Goal: Task Accomplishment & Management: Use online tool/utility

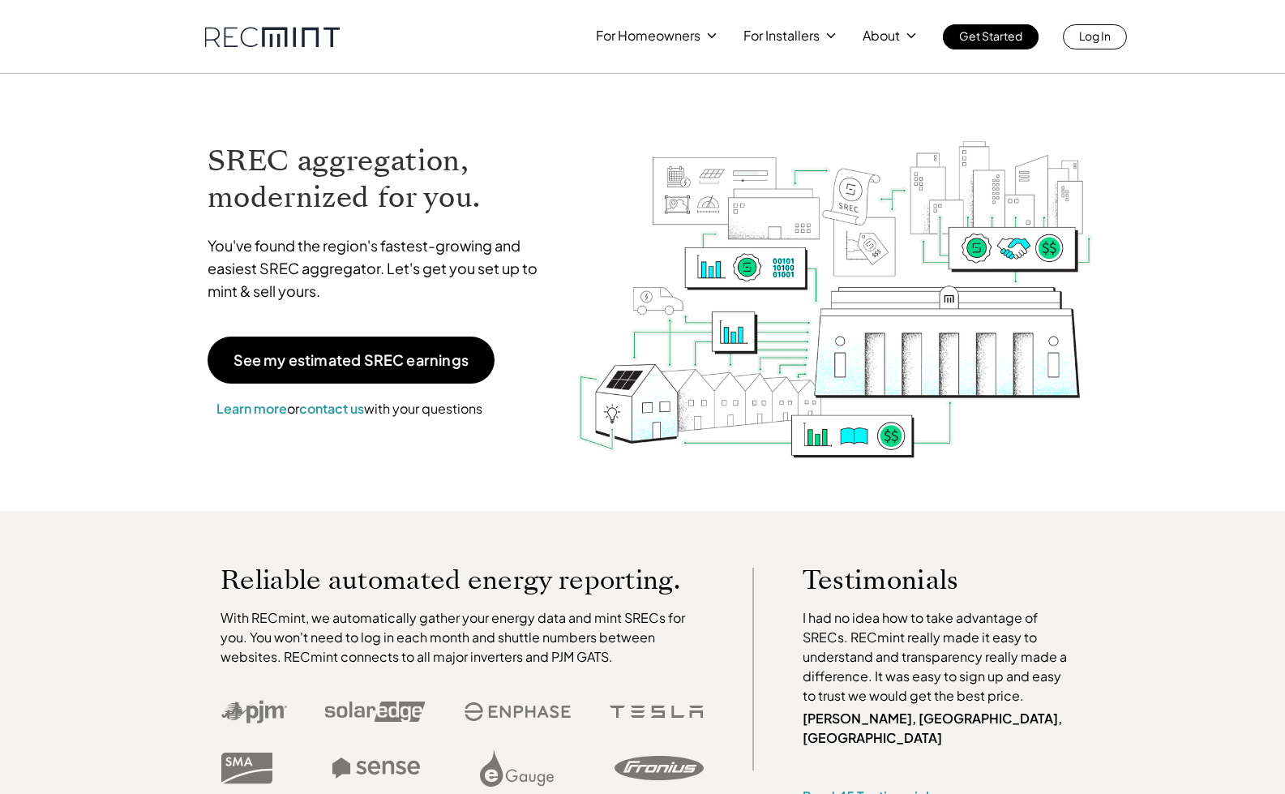
click at [1108, 45] on p "Log In" at bounding box center [1095, 35] width 32 height 23
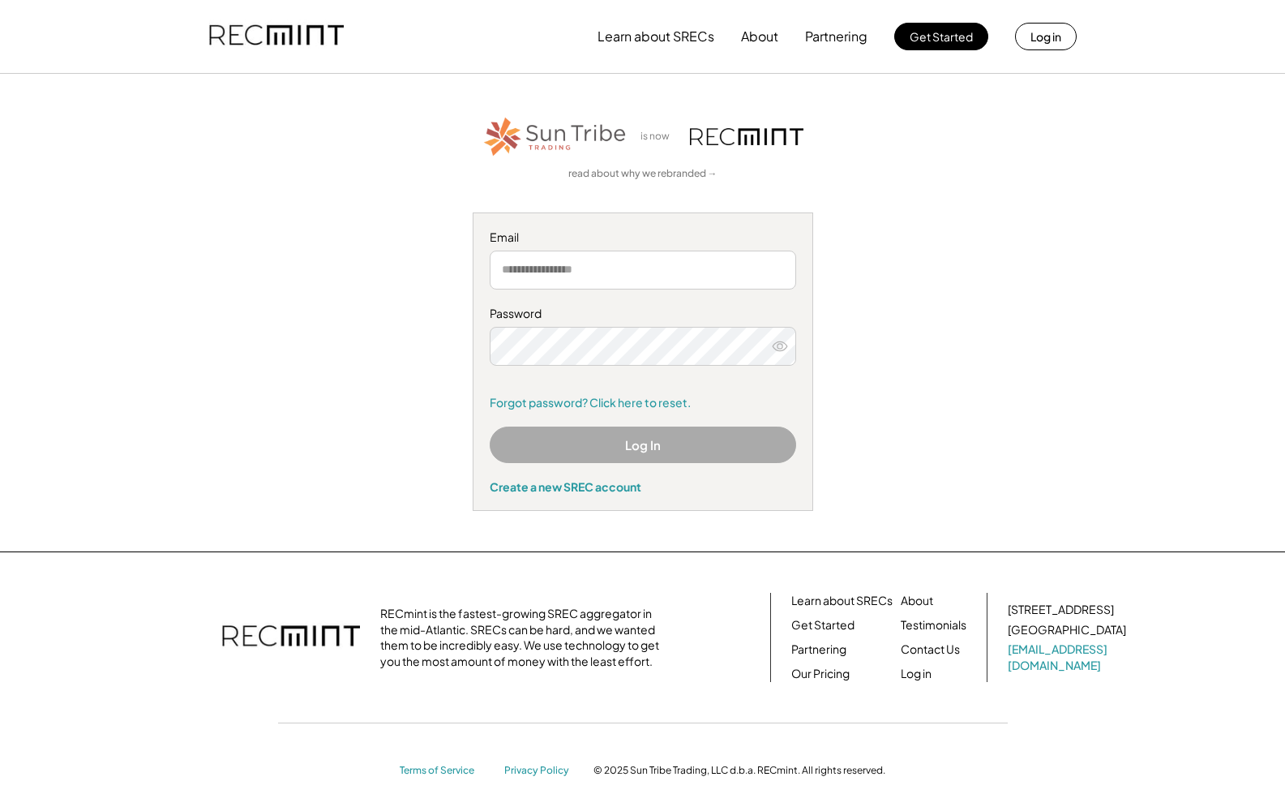
type input "**********"
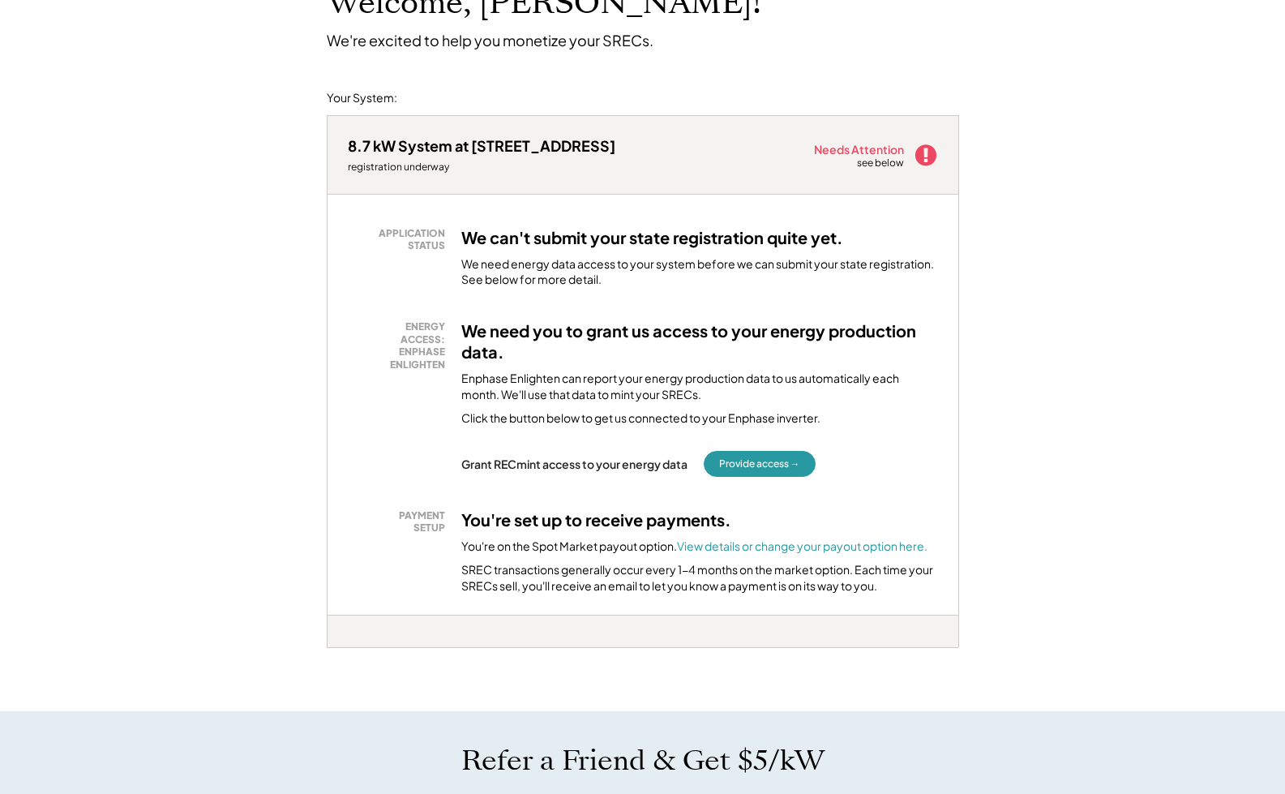
scroll to position [127, 0]
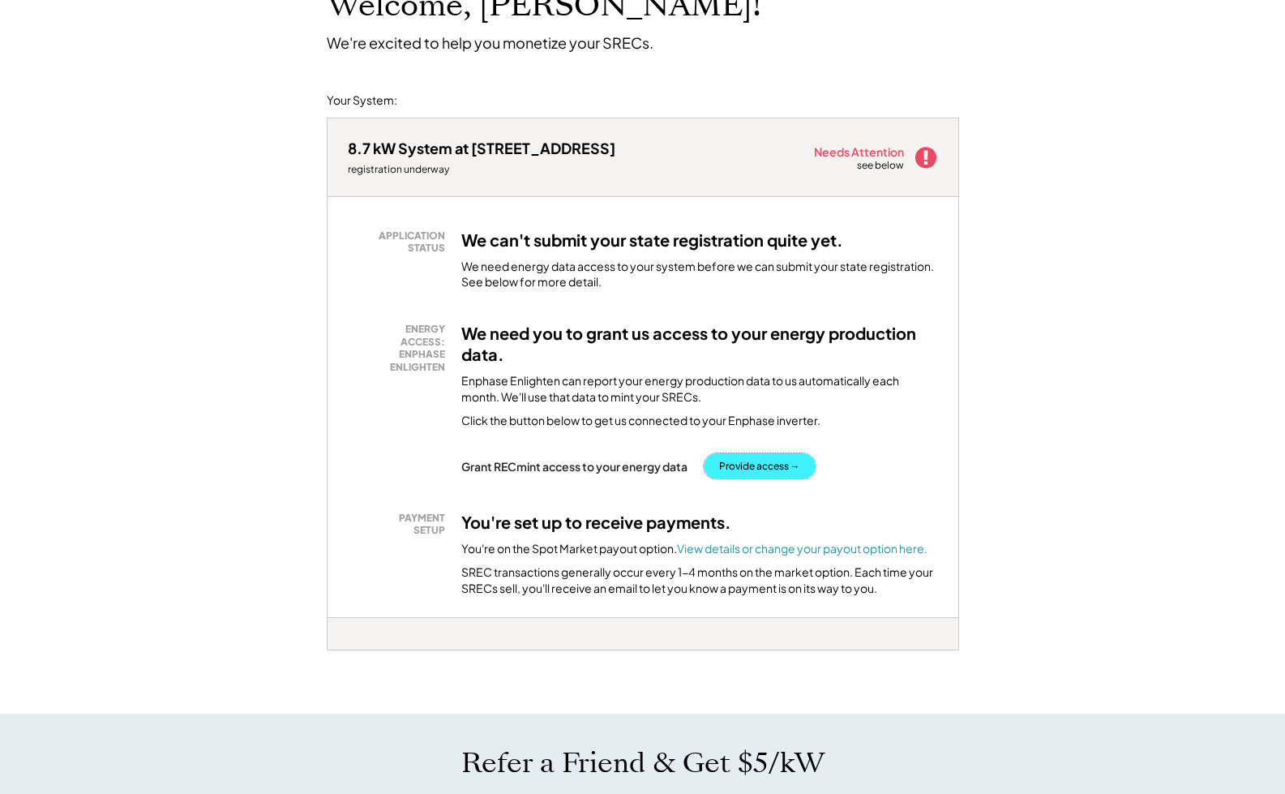
click at [760, 469] on button "Provide access →" at bounding box center [760, 466] width 112 height 26
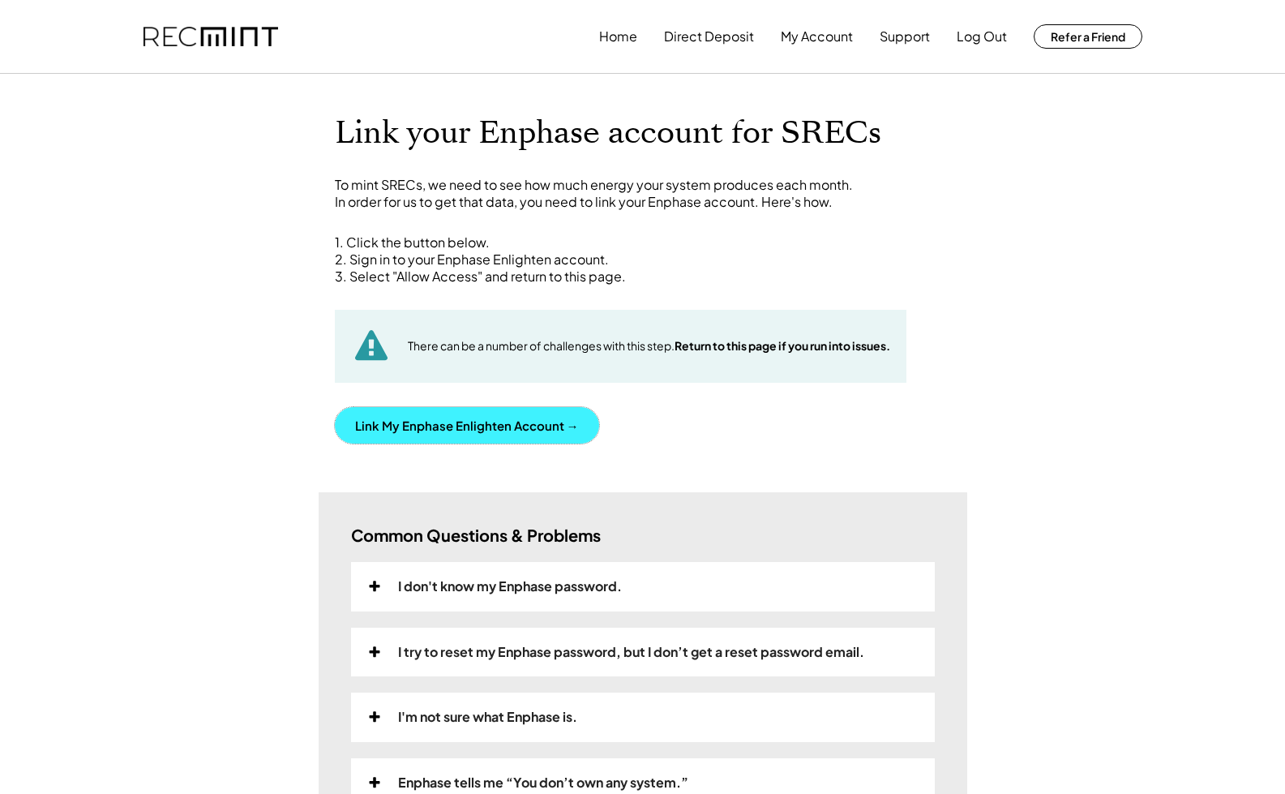
click at [470, 434] on button "Link My Enphase Enlighten Account →" at bounding box center [467, 425] width 264 height 36
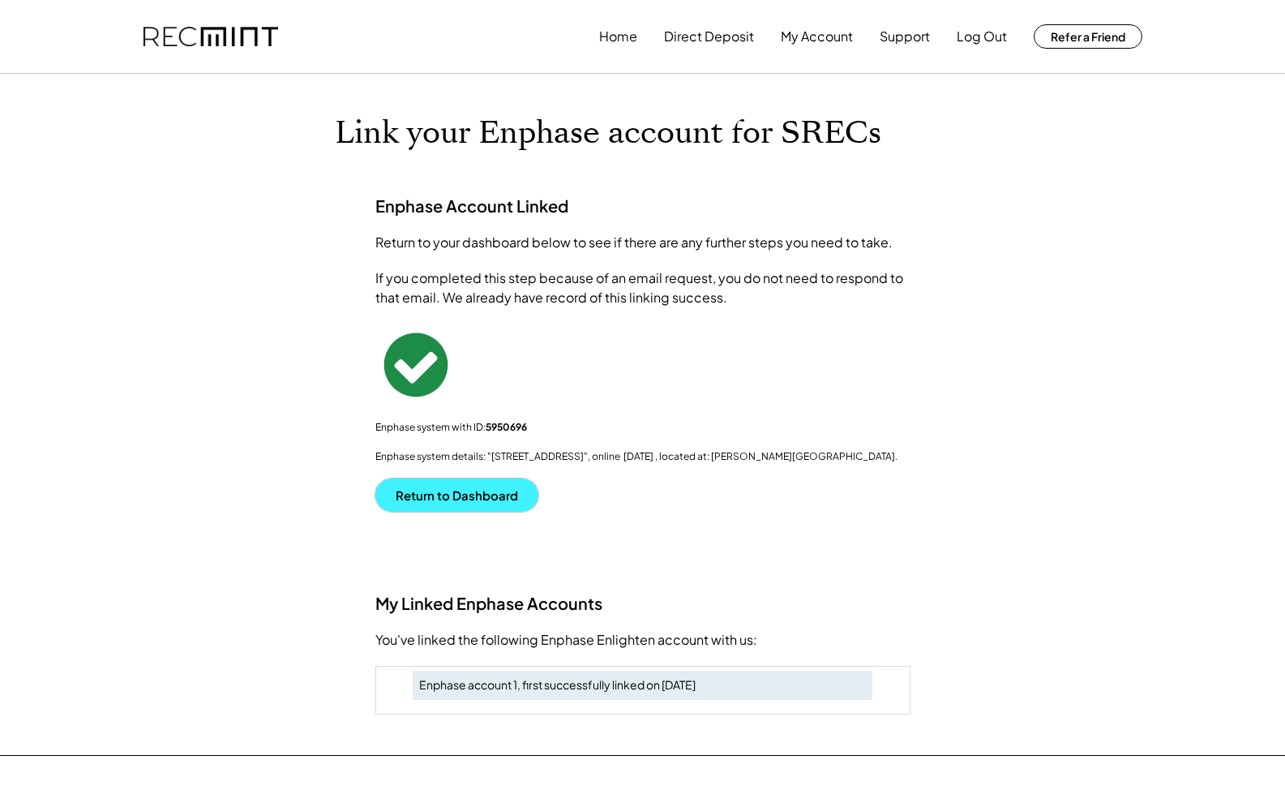
click at [490, 492] on button "Return to Dashboard" at bounding box center [456, 494] width 163 height 33
click at [438, 494] on button "Return to Dashboard" at bounding box center [456, 494] width 163 height 33
